Goal: Find specific page/section: Find specific page/section

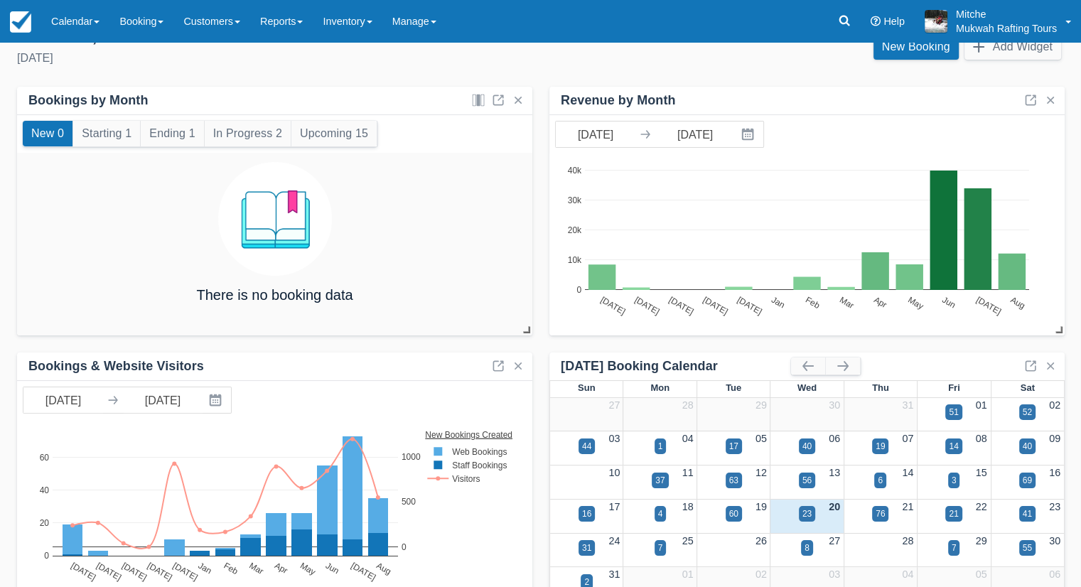
scroll to position [54, 0]
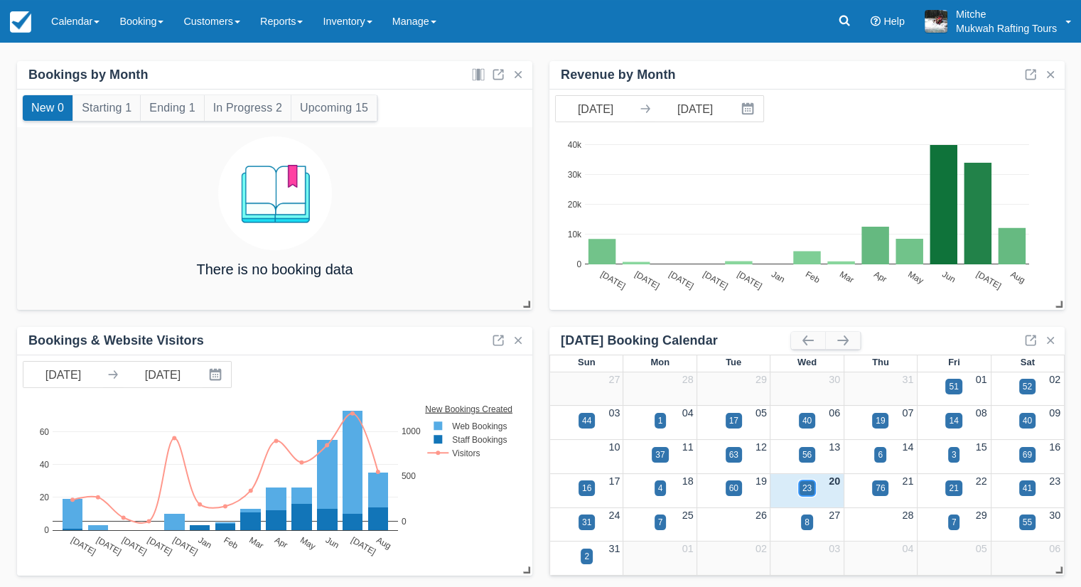
click at [809, 490] on div "23" at bounding box center [806, 488] width 9 height 13
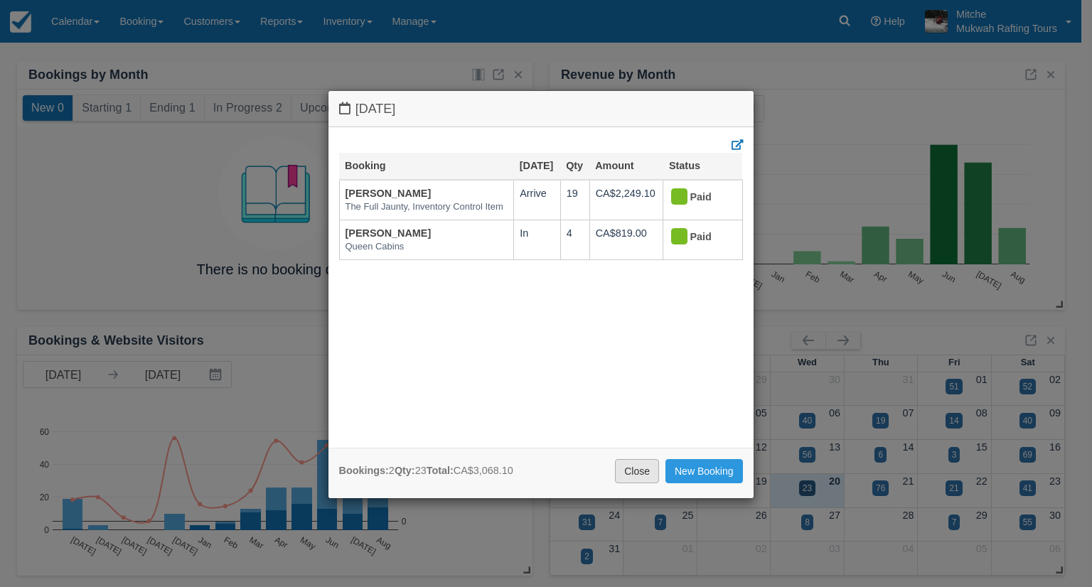
click at [623, 463] on link "Close" at bounding box center [637, 471] width 44 height 24
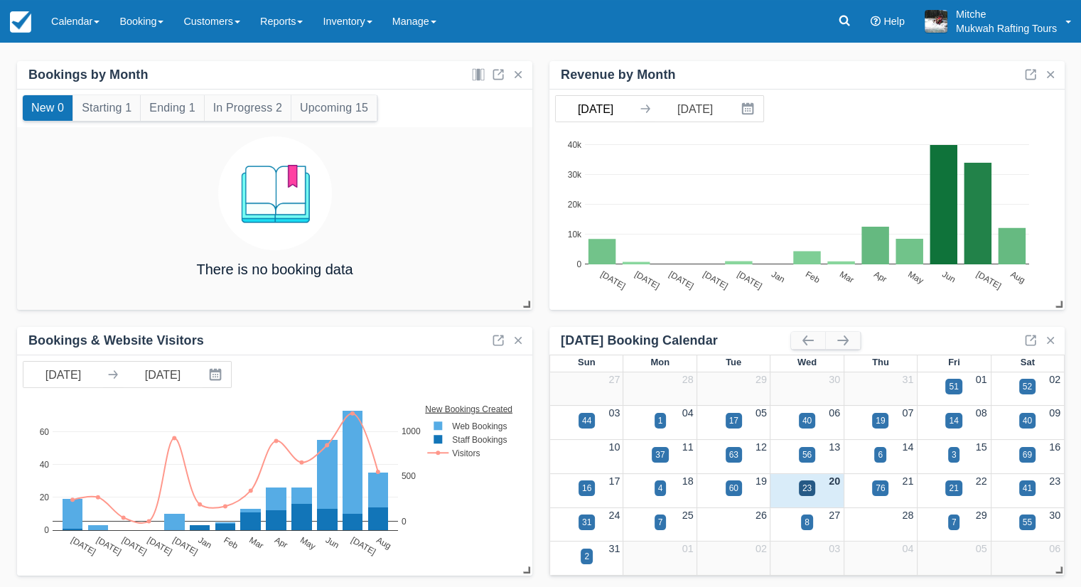
scroll to position [0, 0]
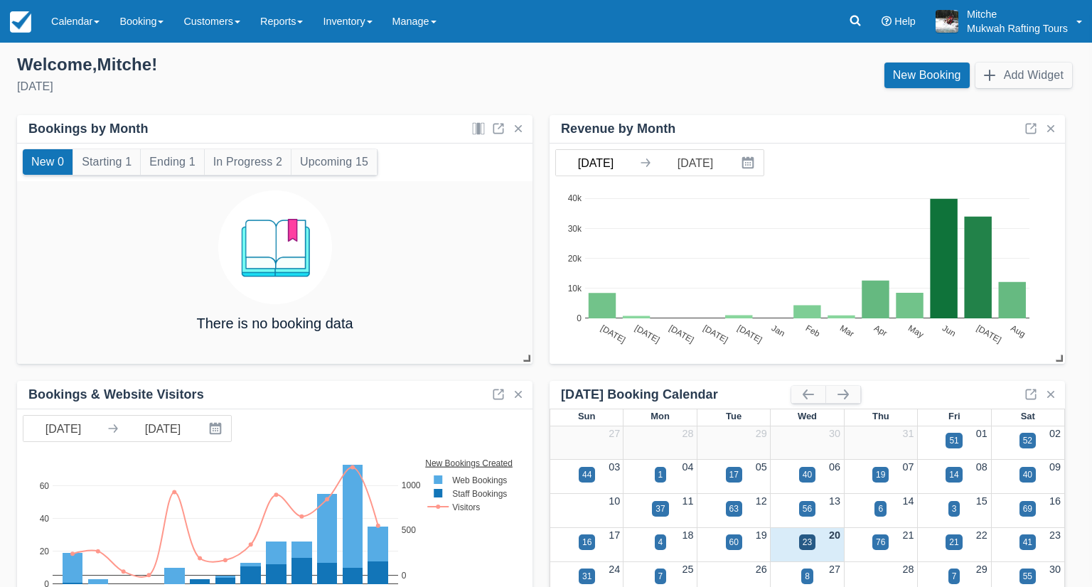
click at [597, 111] on body "Menu Calendar Customer Inventory Month Week Day Booking Daily Manifest Daily Li…" at bounding box center [546, 293] width 1092 height 587
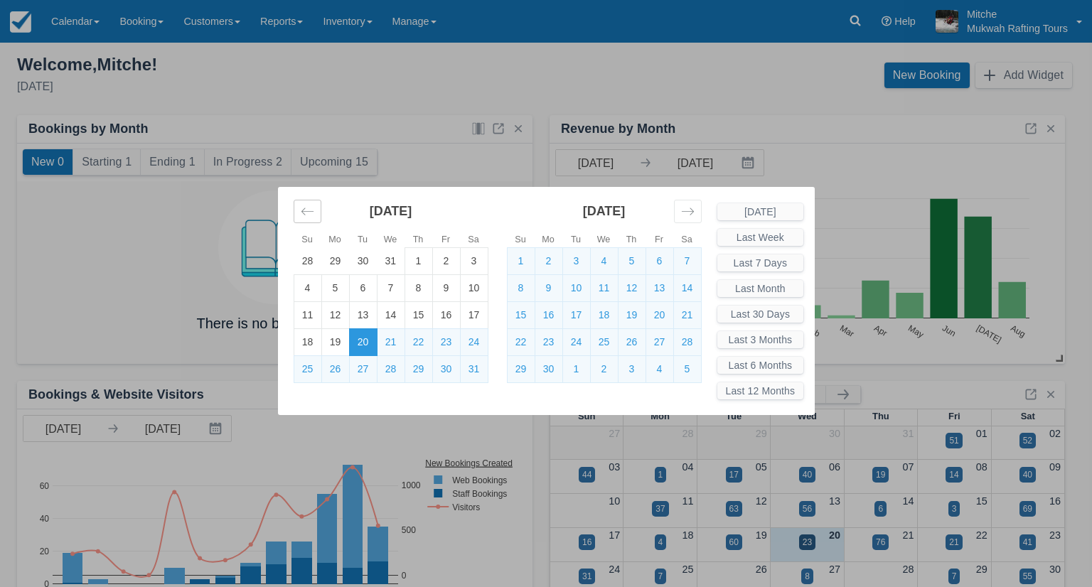
click at [309, 215] on icon "Move backward to switch to the previous month." at bounding box center [308, 212] width 14 height 14
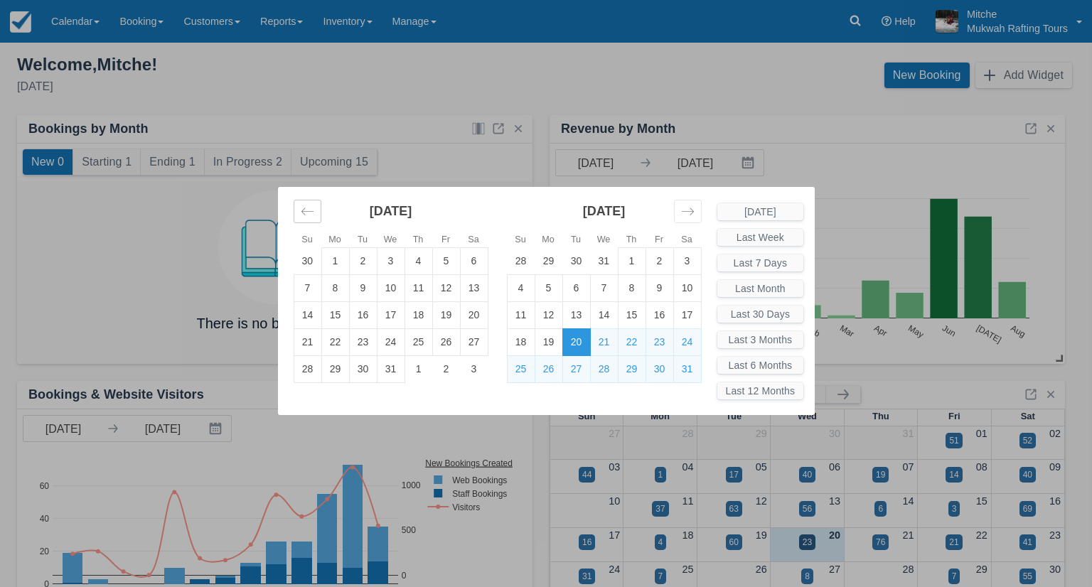
click at [309, 215] on icon "Move backward to switch to the previous month." at bounding box center [308, 212] width 14 height 14
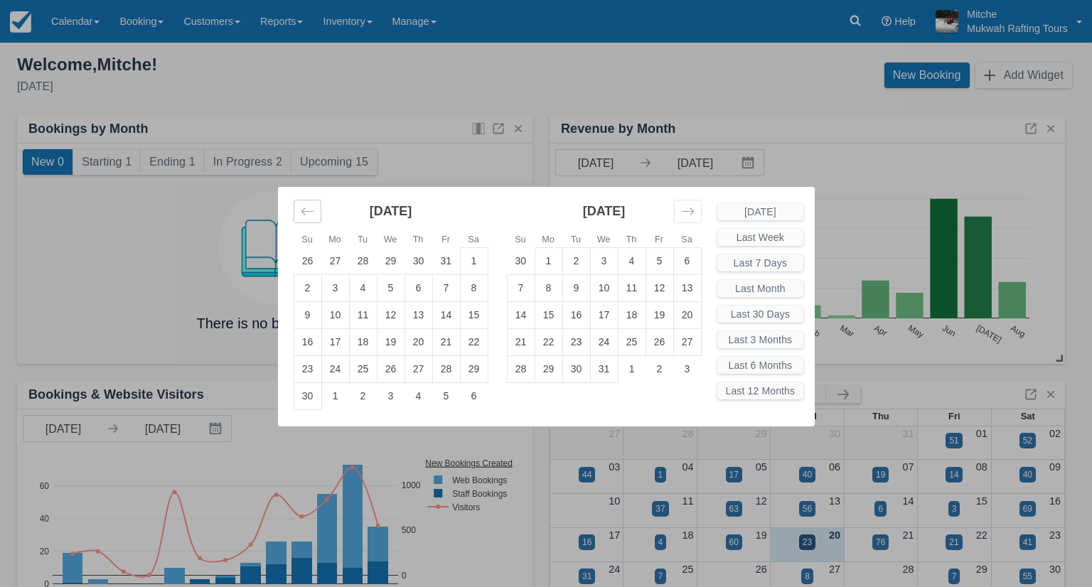
click at [309, 215] on icon "Move backward to switch to the previous month." at bounding box center [308, 212] width 14 height 14
click at [387, 261] on td "1" at bounding box center [391, 260] width 28 height 27
type input "05/01/24"
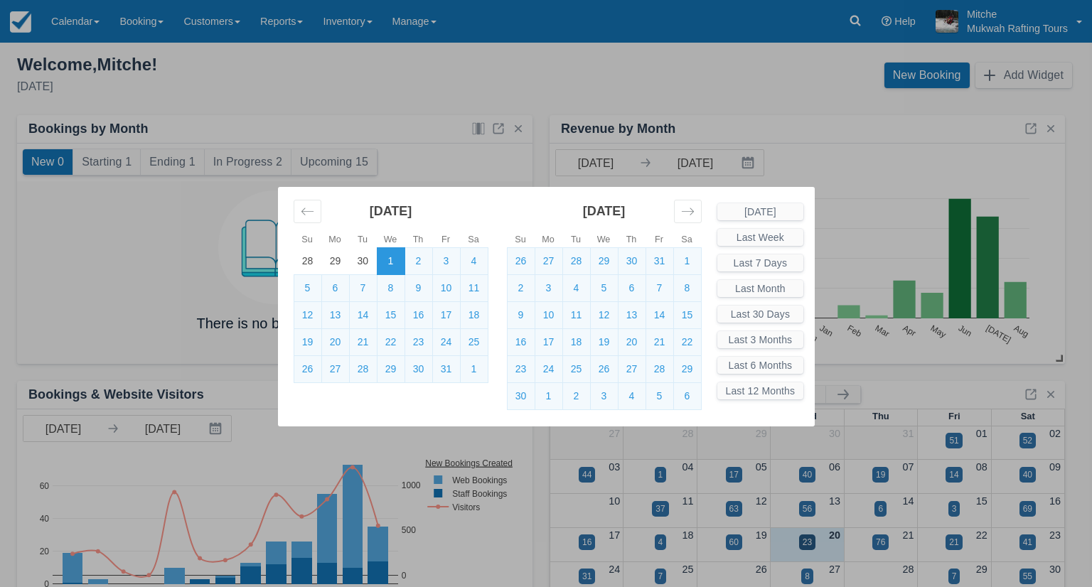
click at [870, 121] on div "Su Mo Tu We Th Fr Sa Su Mo Tu We Th Fr Sa April 2024 31 1 2 3 4 5 6 7 8 9 10 11…" at bounding box center [546, 293] width 1092 height 587
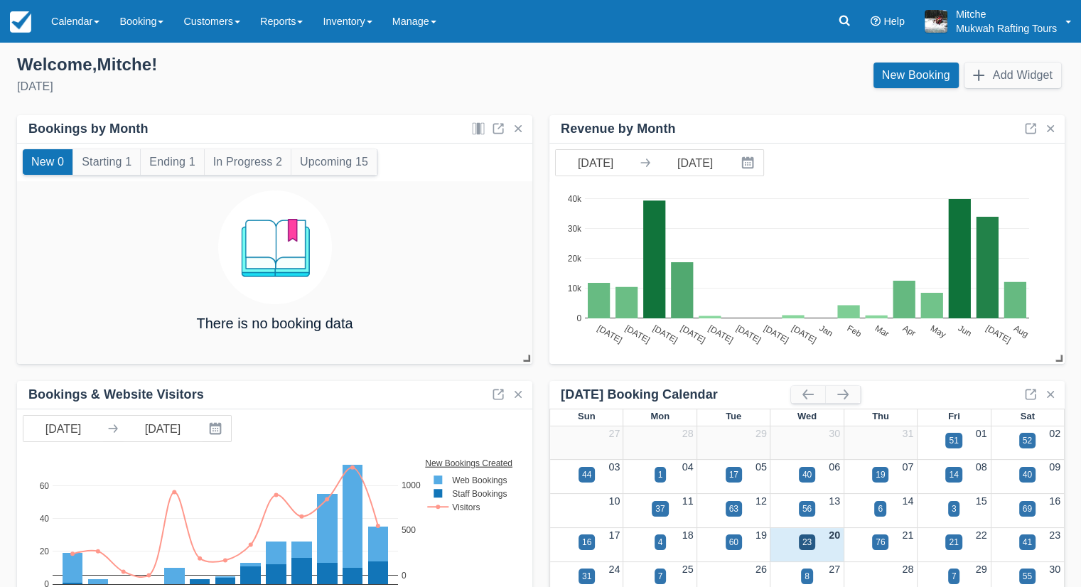
click at [478, 55] on div "Welcome , Mitche !" at bounding box center [273, 64] width 512 height 21
click at [75, 15] on link "Calendar" at bounding box center [75, 21] width 68 height 43
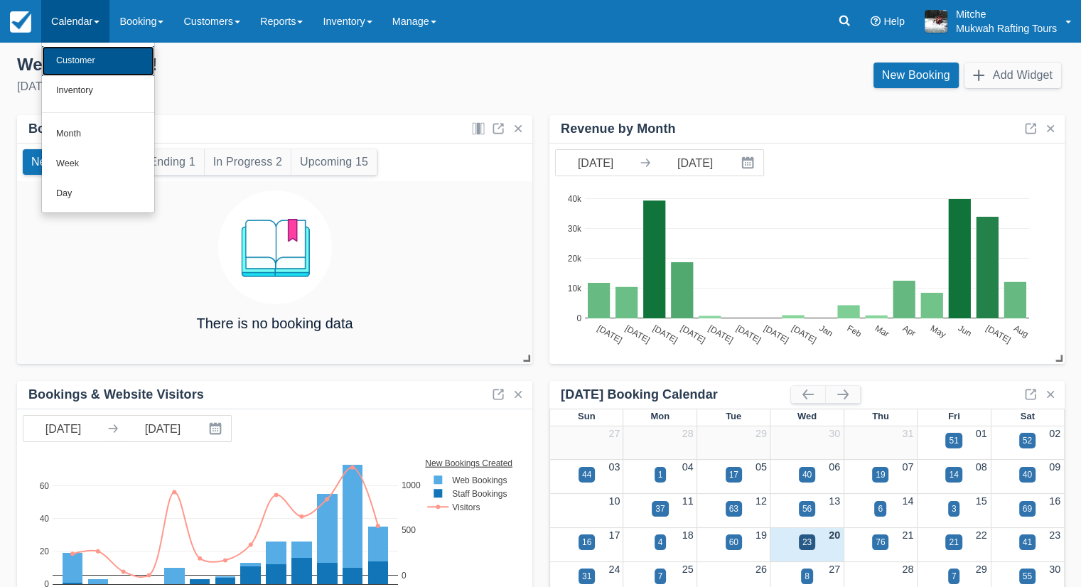
click at [84, 53] on link "Customer" at bounding box center [98, 61] width 112 height 30
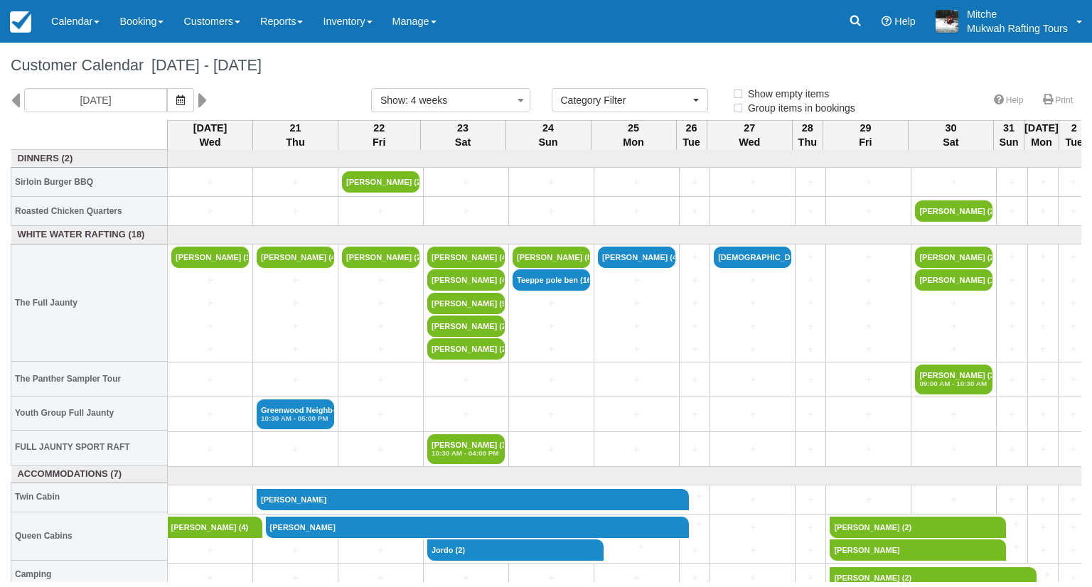
select select
